Goal: Find specific page/section: Find specific page/section

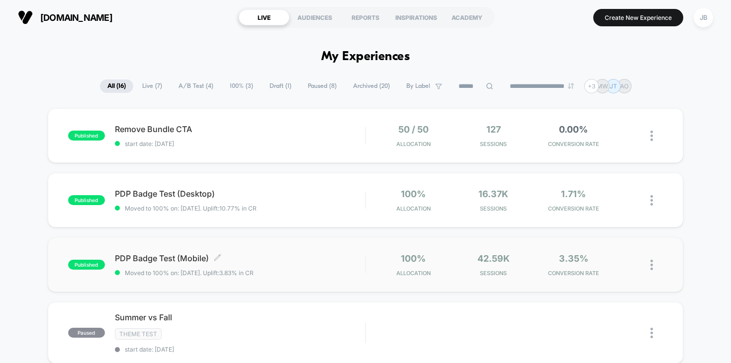
click at [253, 257] on span "PDP Badge Test (Mobile) Click to edit experience details" at bounding box center [240, 259] width 251 height 10
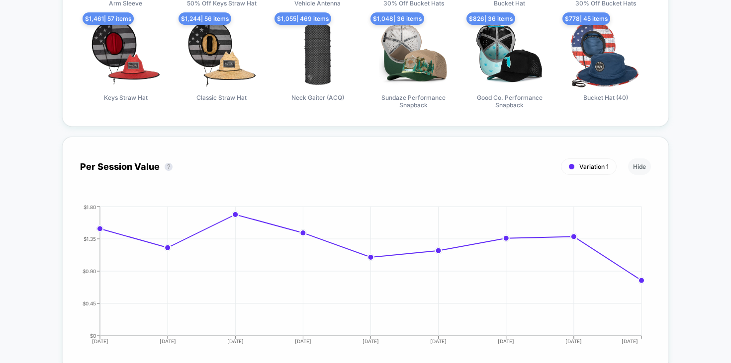
scroll to position [755, 0]
